Goal: Information Seeking & Learning: Learn about a topic

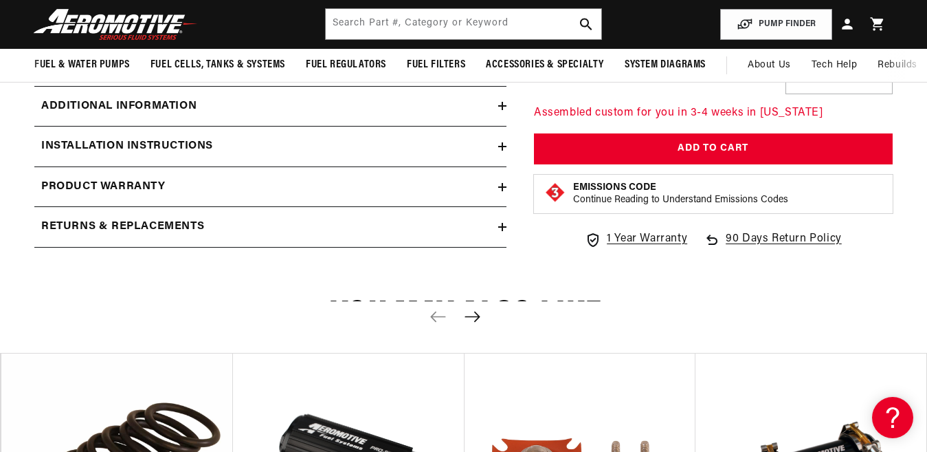
scroll to position [1013, 0]
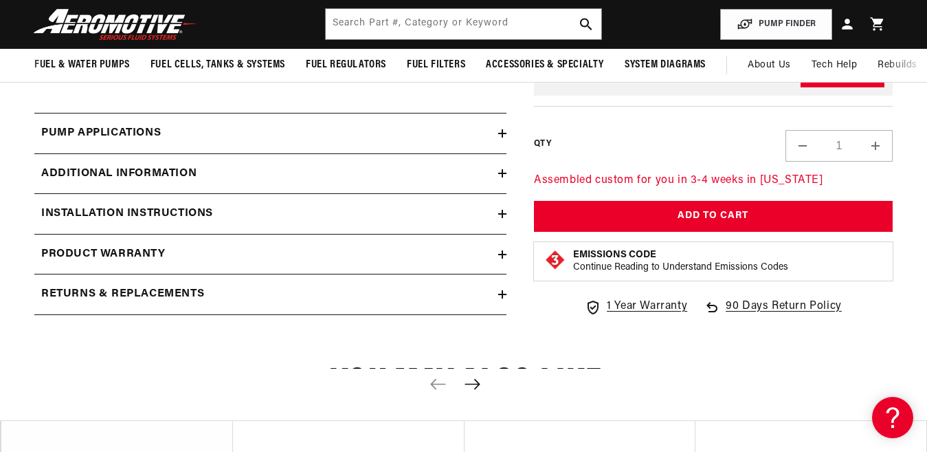
click at [140, 175] on h2 "Additional information" at bounding box center [118, 174] width 155 height 18
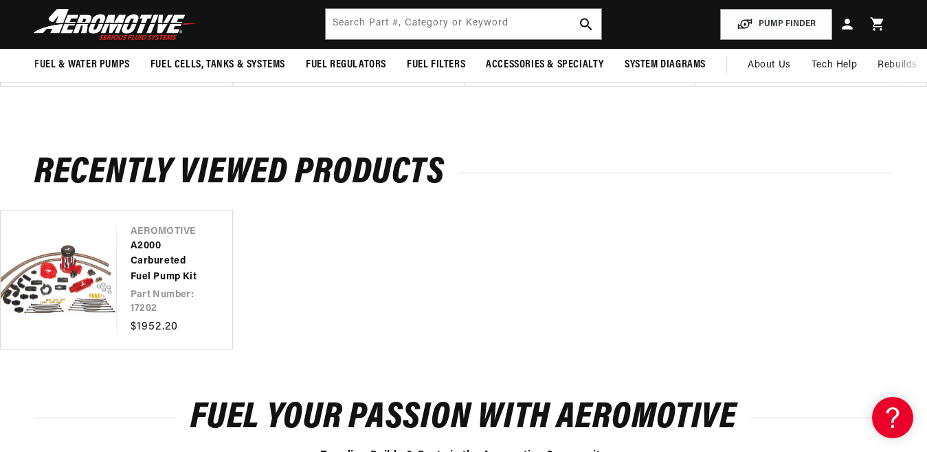
scroll to position [1961, 0]
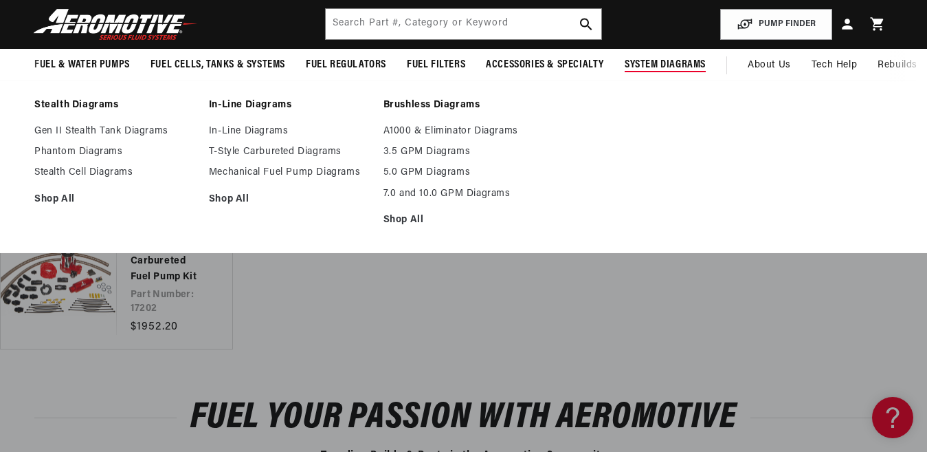
click at [676, 72] on summary "System Diagrams" at bounding box center [666, 65] width 102 height 32
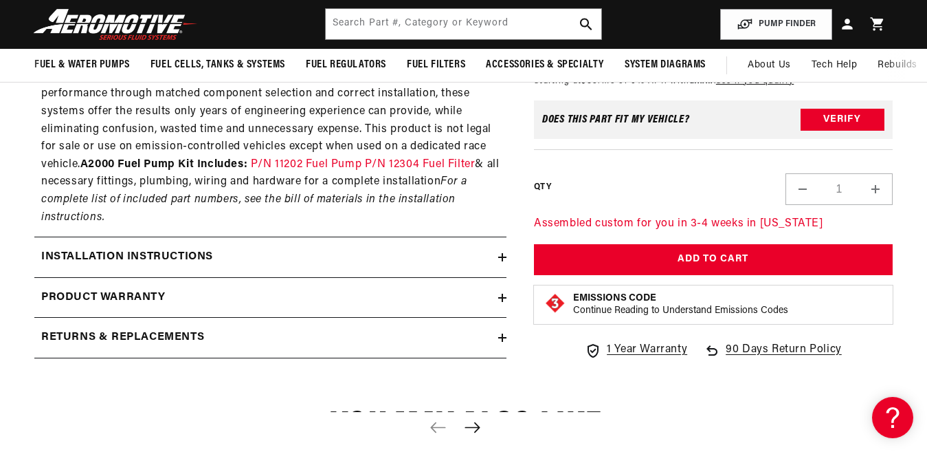
scroll to position [1215, 0]
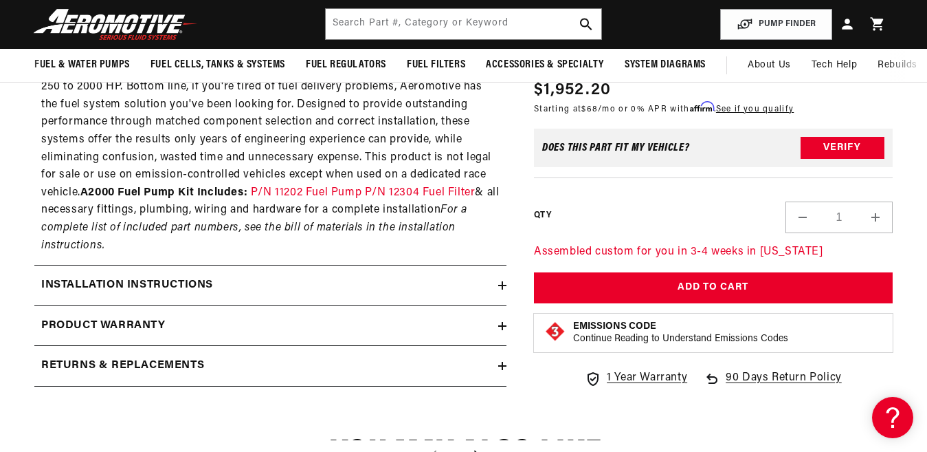
click at [190, 283] on h2 "Installation Instructions" at bounding box center [127, 285] width 172 height 18
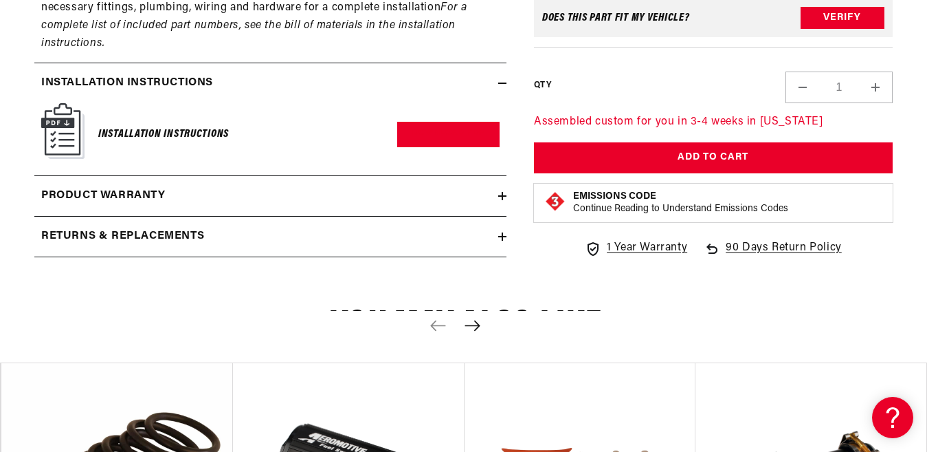
scroll to position [1419, 0]
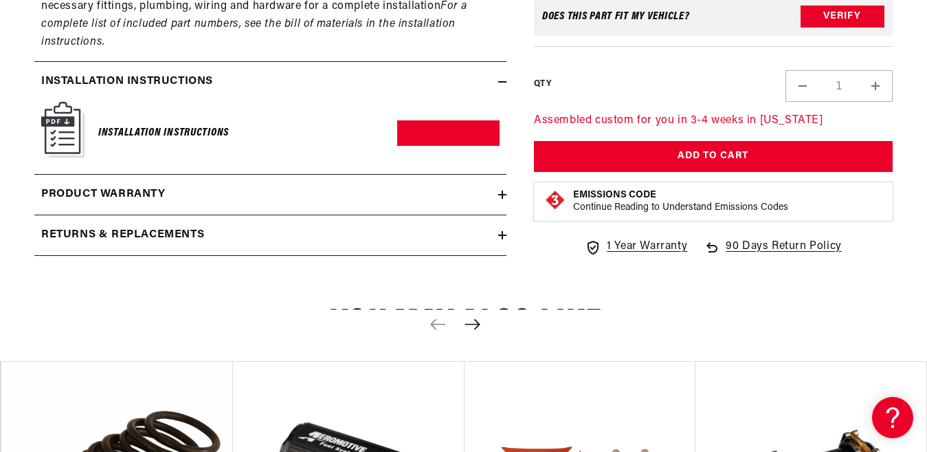
click at [66, 120] on img at bounding box center [62, 130] width 43 height 56
click at [58, 122] on img at bounding box center [62, 130] width 43 height 56
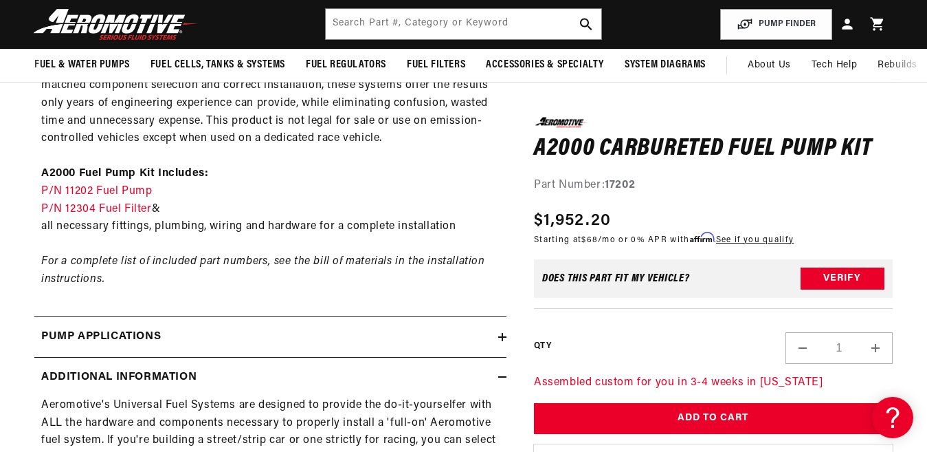
scroll to position [809, 0]
click at [111, 192] on link "P/N 11202 Fuel Pump" at bounding box center [96, 191] width 111 height 11
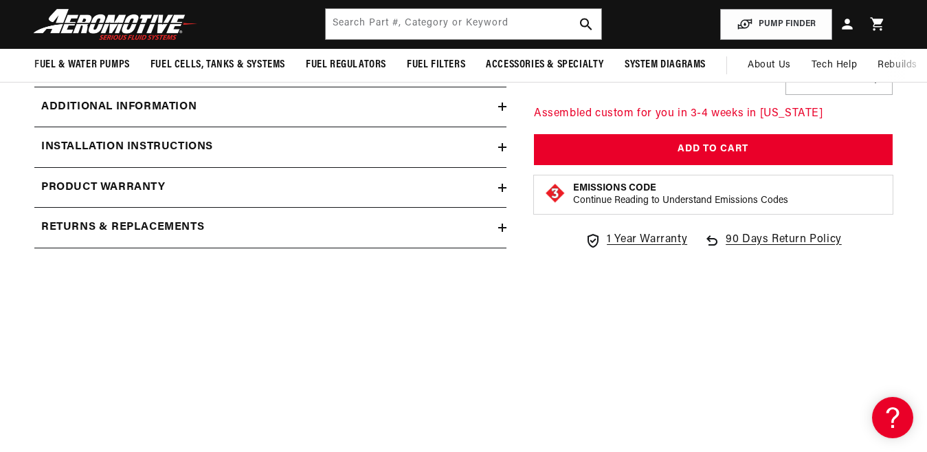
click at [188, 225] on h2 "Returns & replacements" at bounding box center [122, 228] width 163 height 18
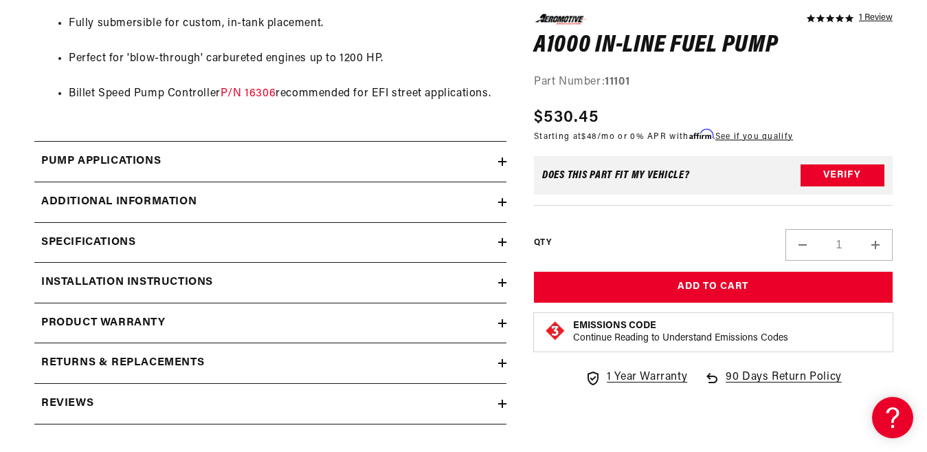
scroll to position [1320, 0]
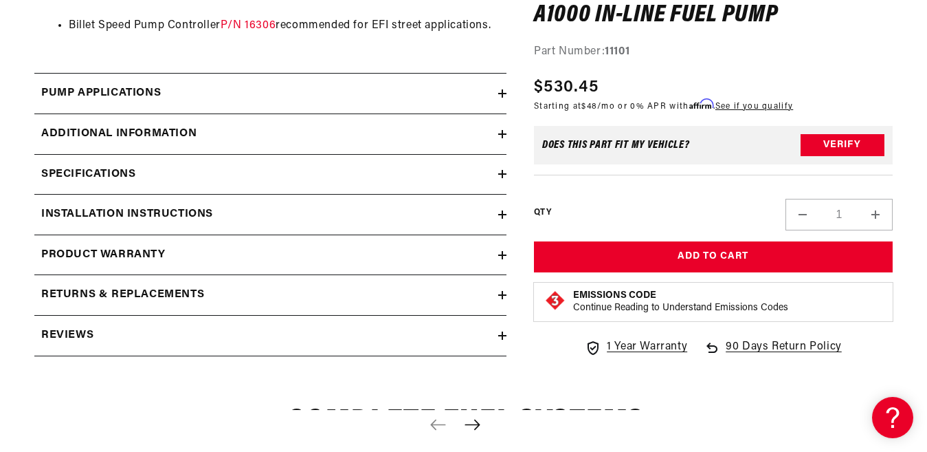
click at [138, 129] on h2 "Additional information" at bounding box center [118, 134] width 155 height 18
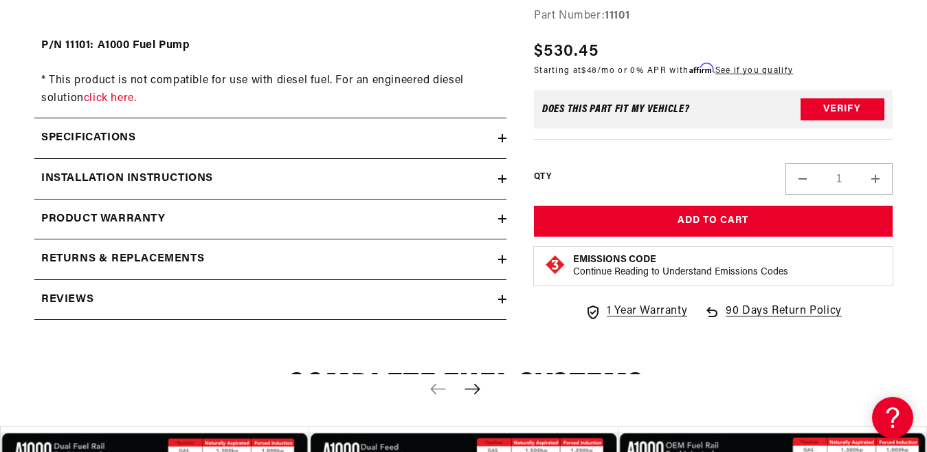
scroll to position [1726, 0]
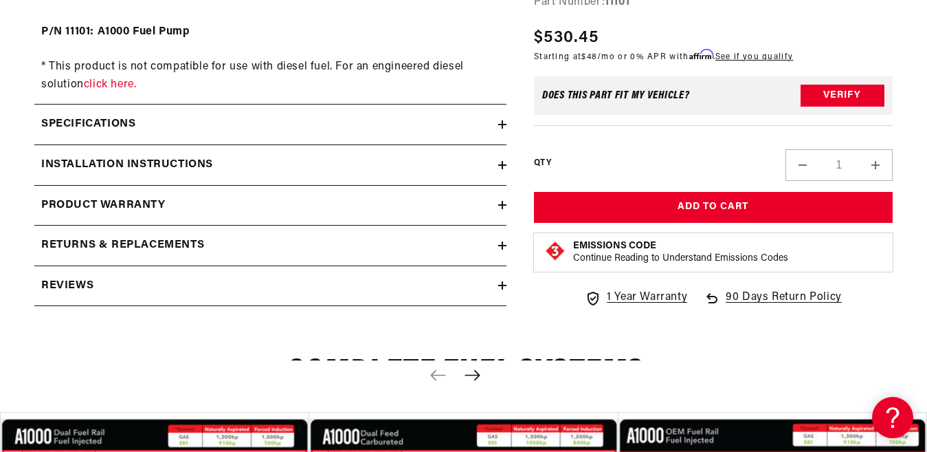
click at [130, 123] on h2 "Specifications" at bounding box center [88, 124] width 94 height 18
